Goal: Entertainment & Leisure: Browse casually

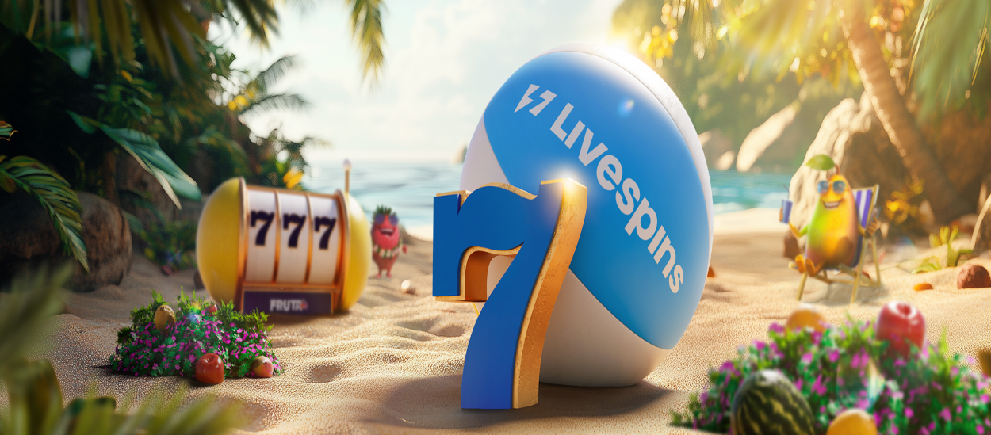
click at [548, 230] on div at bounding box center [495, 292] width 978 height 125
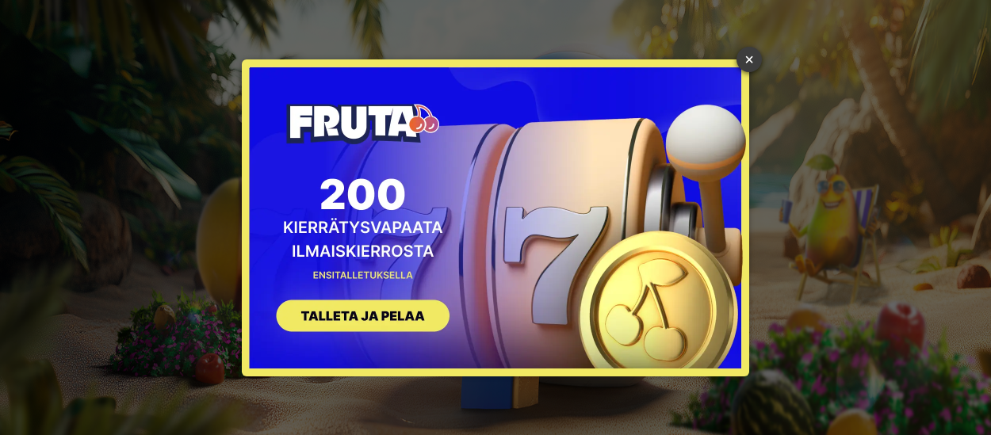
click at [751, 67] on link "×" at bounding box center [748, 59] width 25 height 25
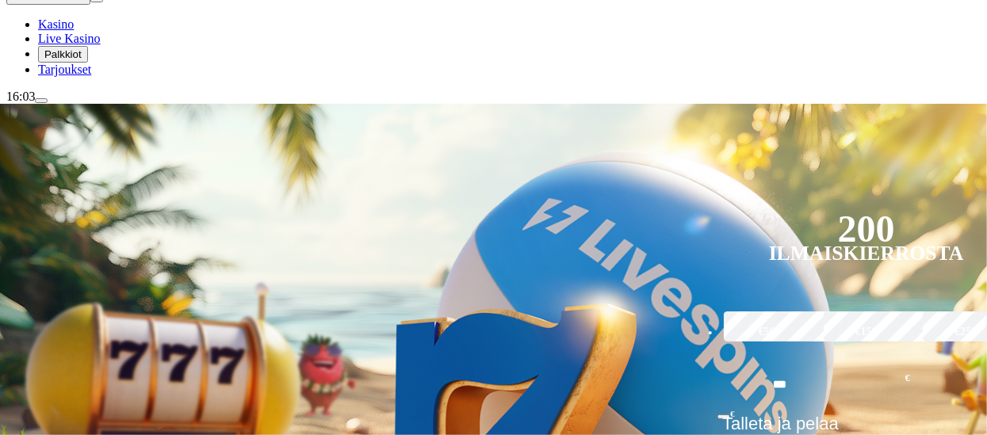
scroll to position [222, 0]
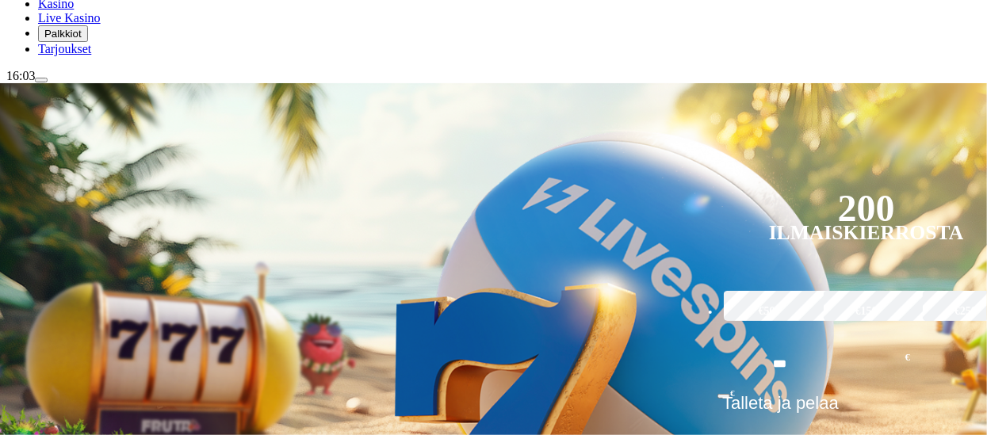
type input "**********"
